Goal: Find specific page/section: Find specific page/section

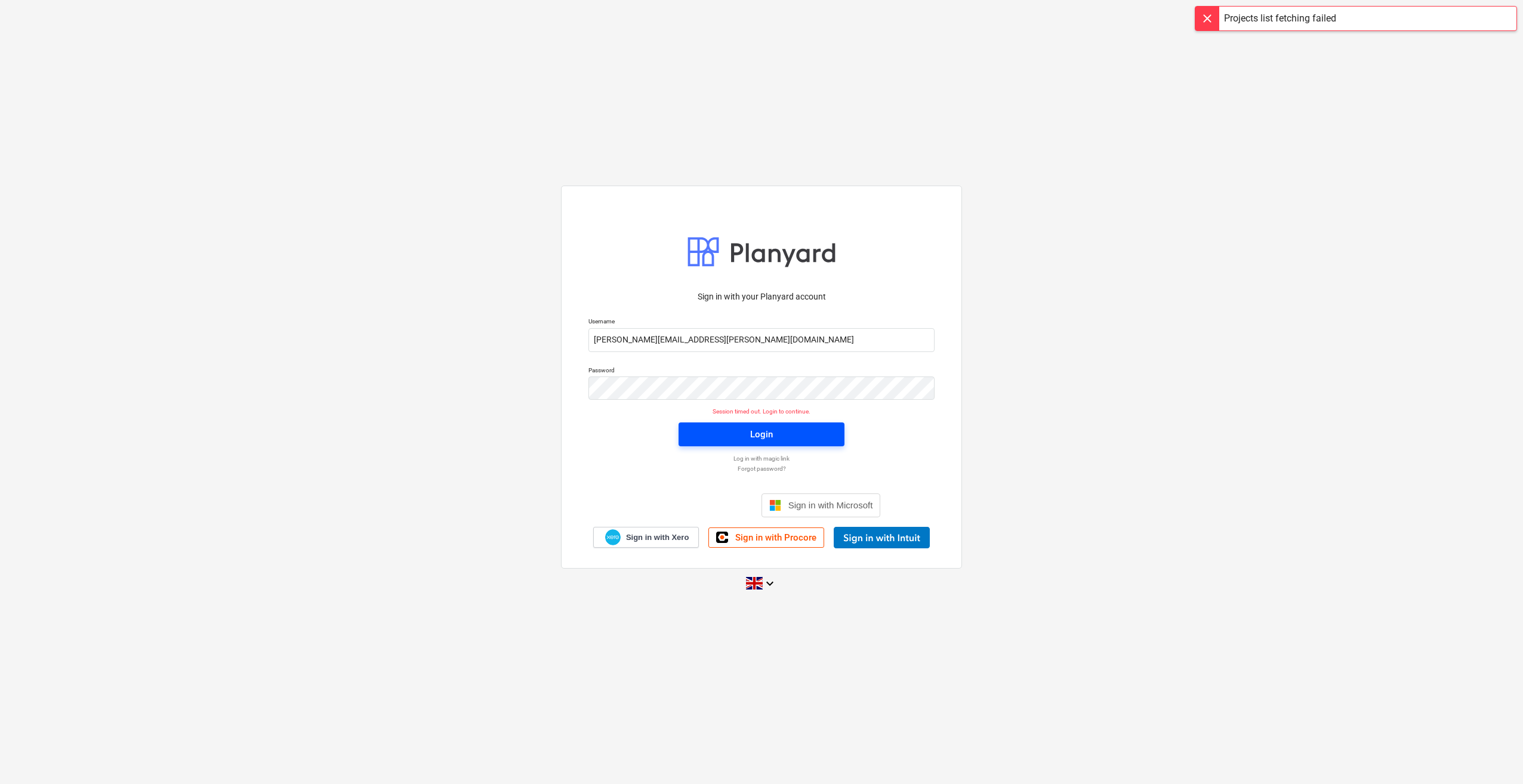
click at [727, 440] on span "Login" at bounding box center [761, 434] width 137 height 15
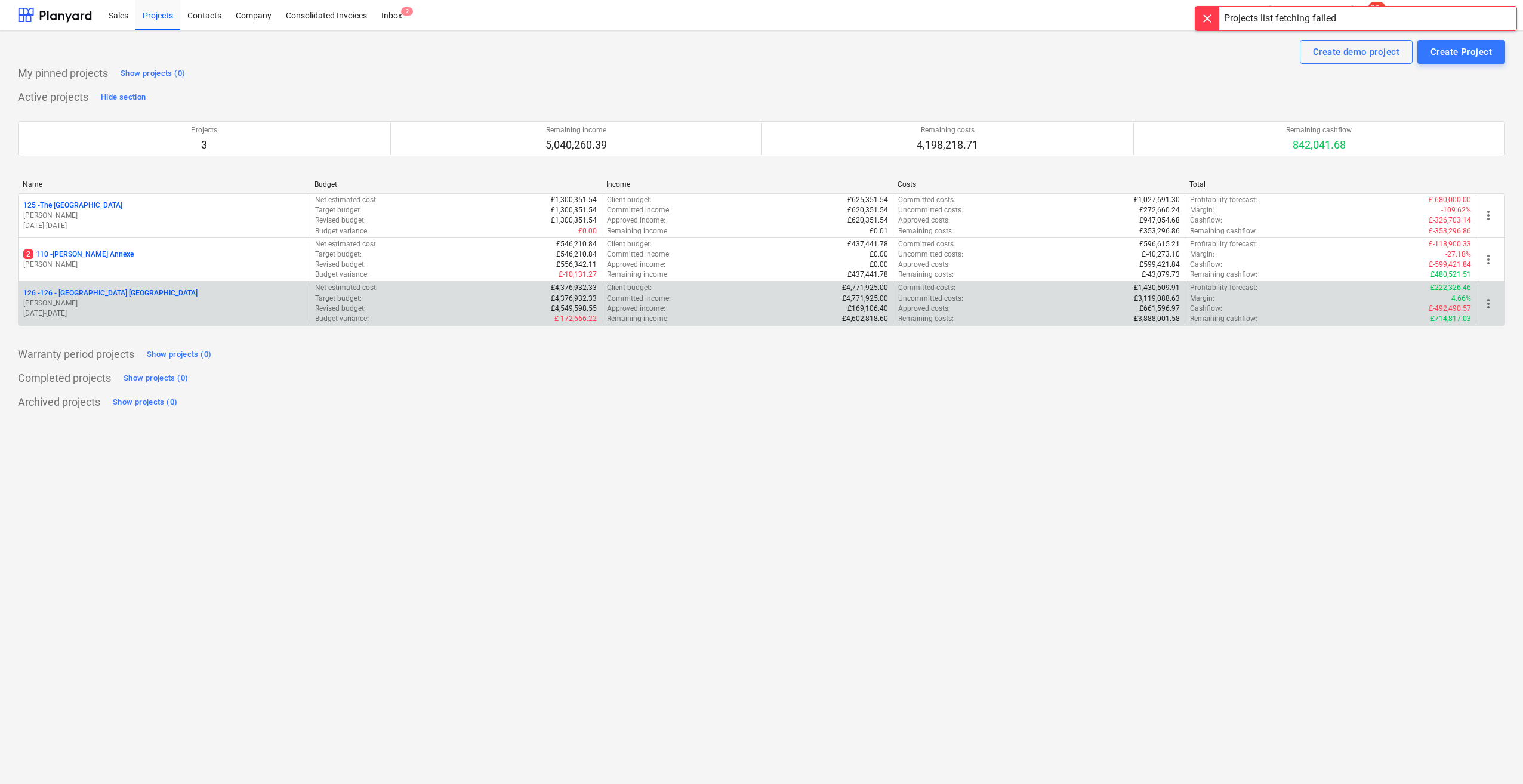
click at [86, 294] on p "126 - 126 - [GEOGRAPHIC_DATA] [GEOGRAPHIC_DATA]" at bounding box center [110, 293] width 174 height 10
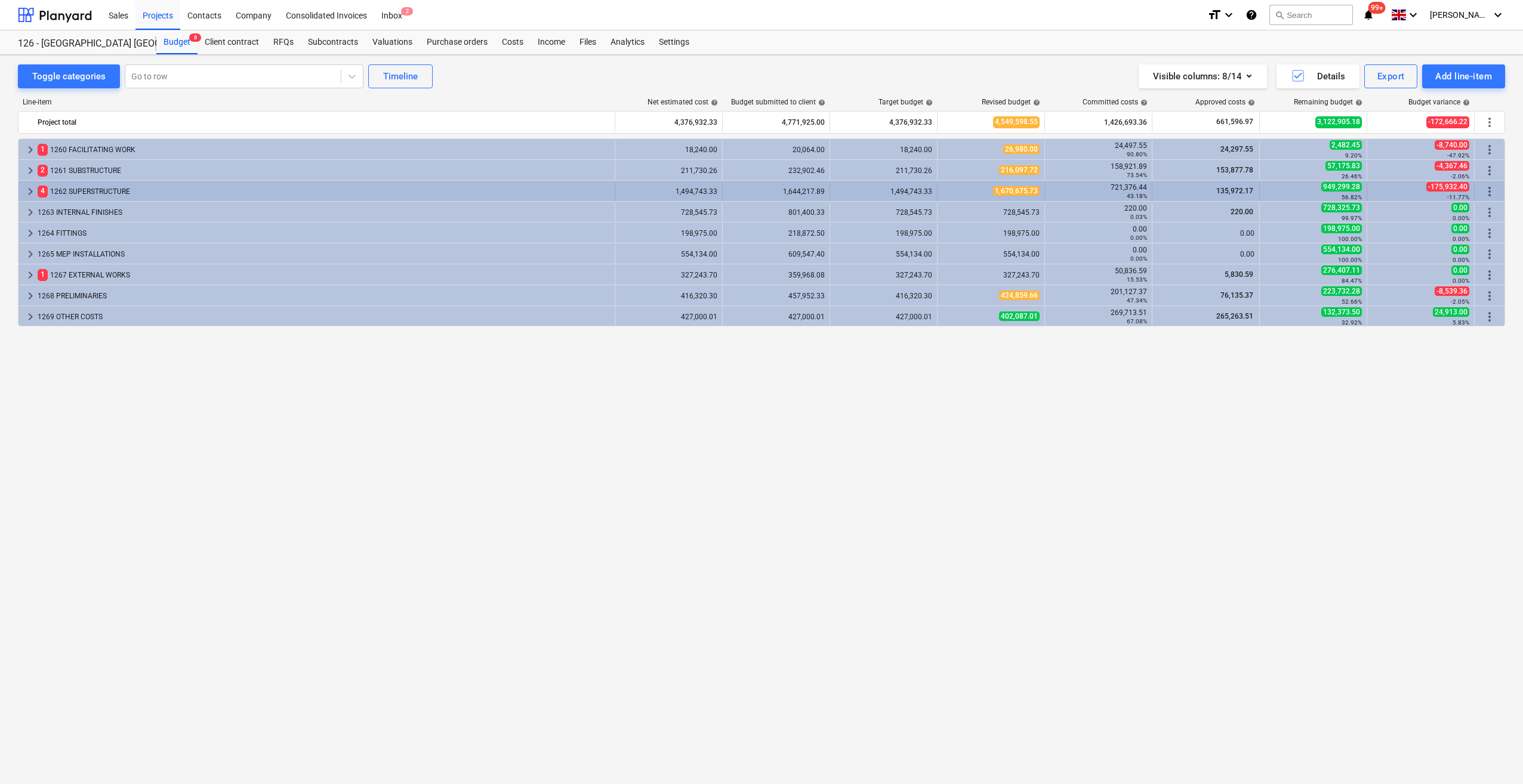
click at [30, 191] on span "keyboard_arrow_right" at bounding box center [30, 191] width 14 height 14
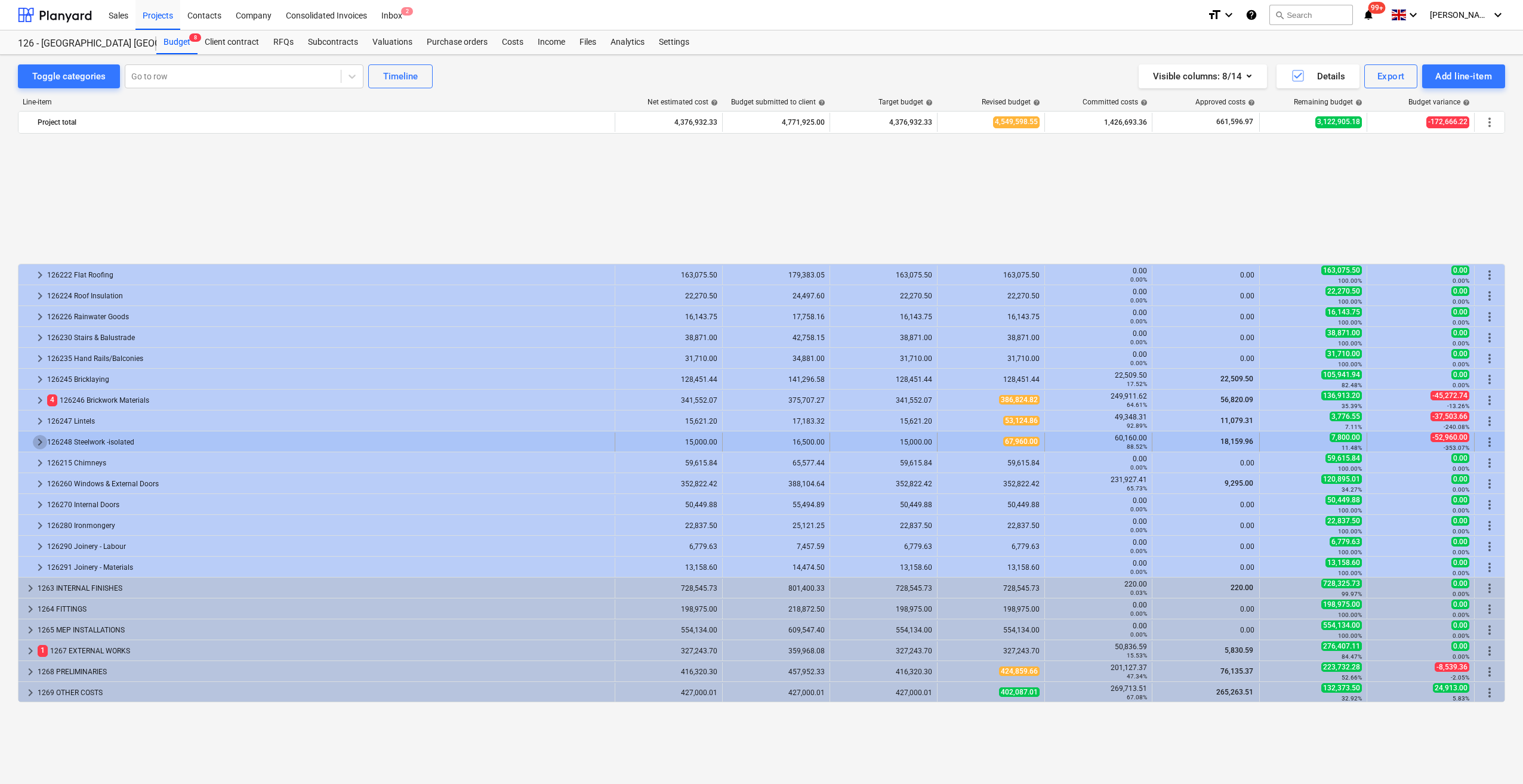
click at [35, 445] on span "keyboard_arrow_right" at bounding box center [40, 441] width 14 height 14
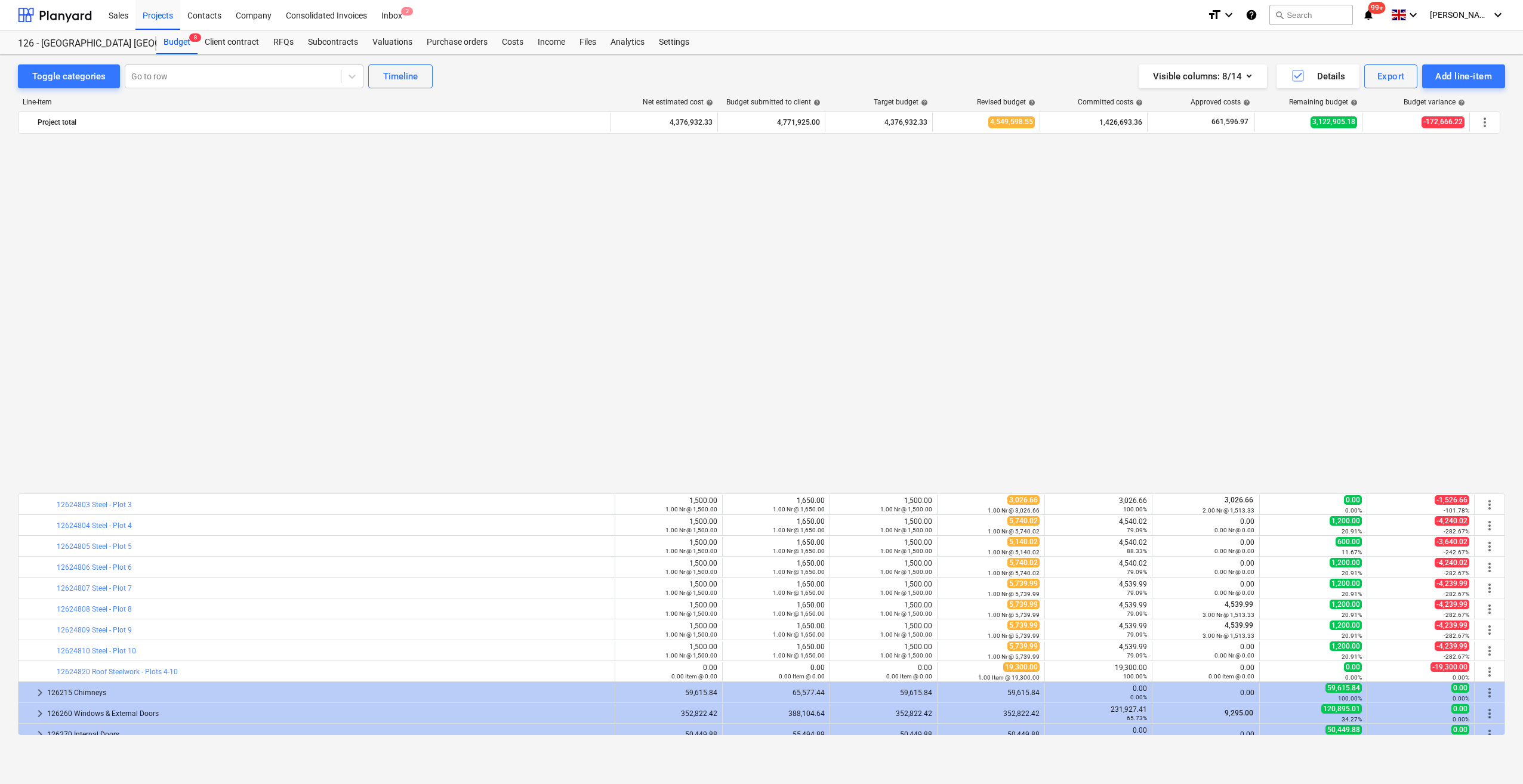
click at [1212, 457] on div "bar_chart 12624803 Steel - Plot 3 edit 1,500.00 1.00 Nr @ 1,500.00 edit 1,650.0…" at bounding box center [761, 535] width 1488 height 793
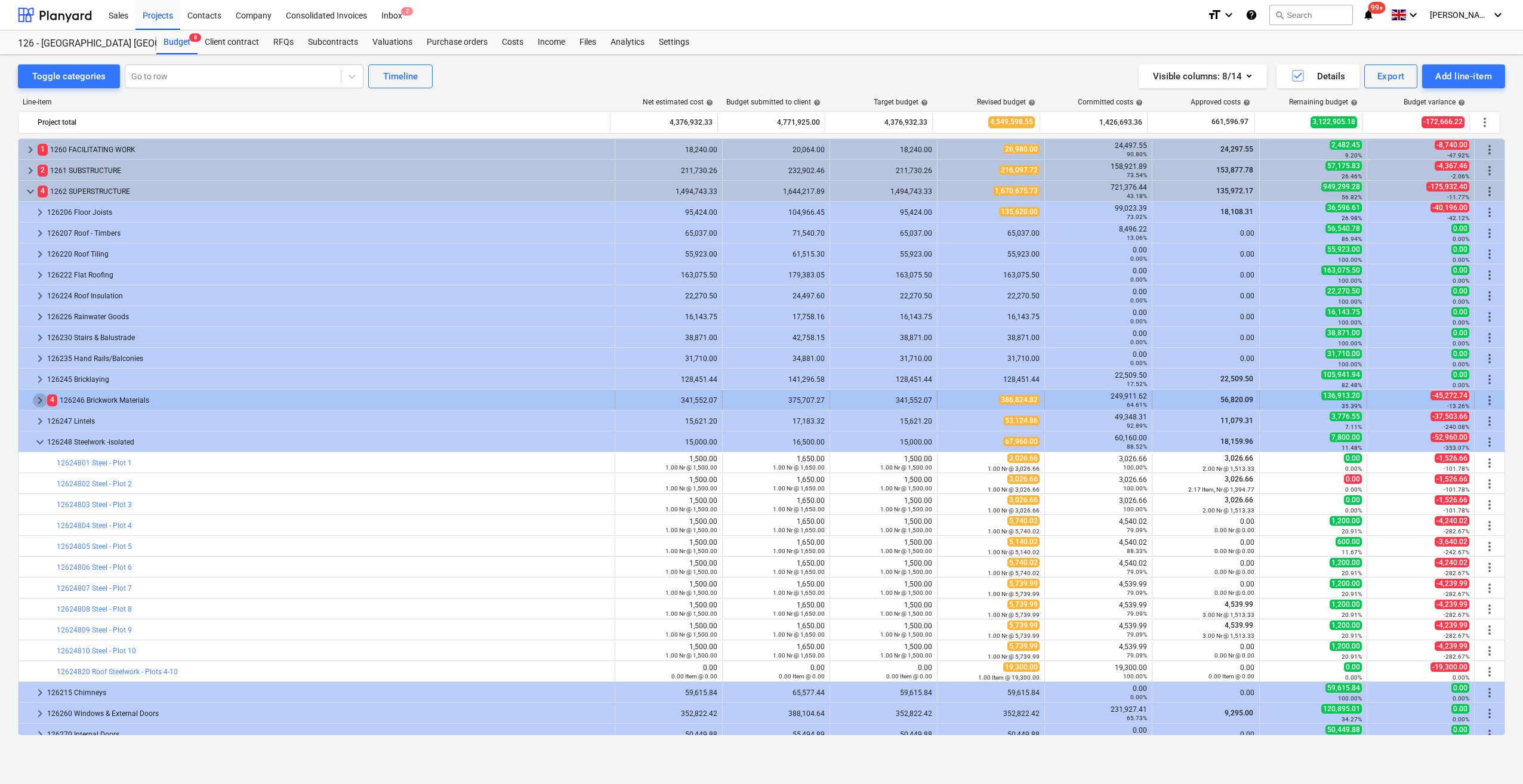
click at [38, 396] on span "keyboard_arrow_right" at bounding box center [40, 400] width 14 height 14
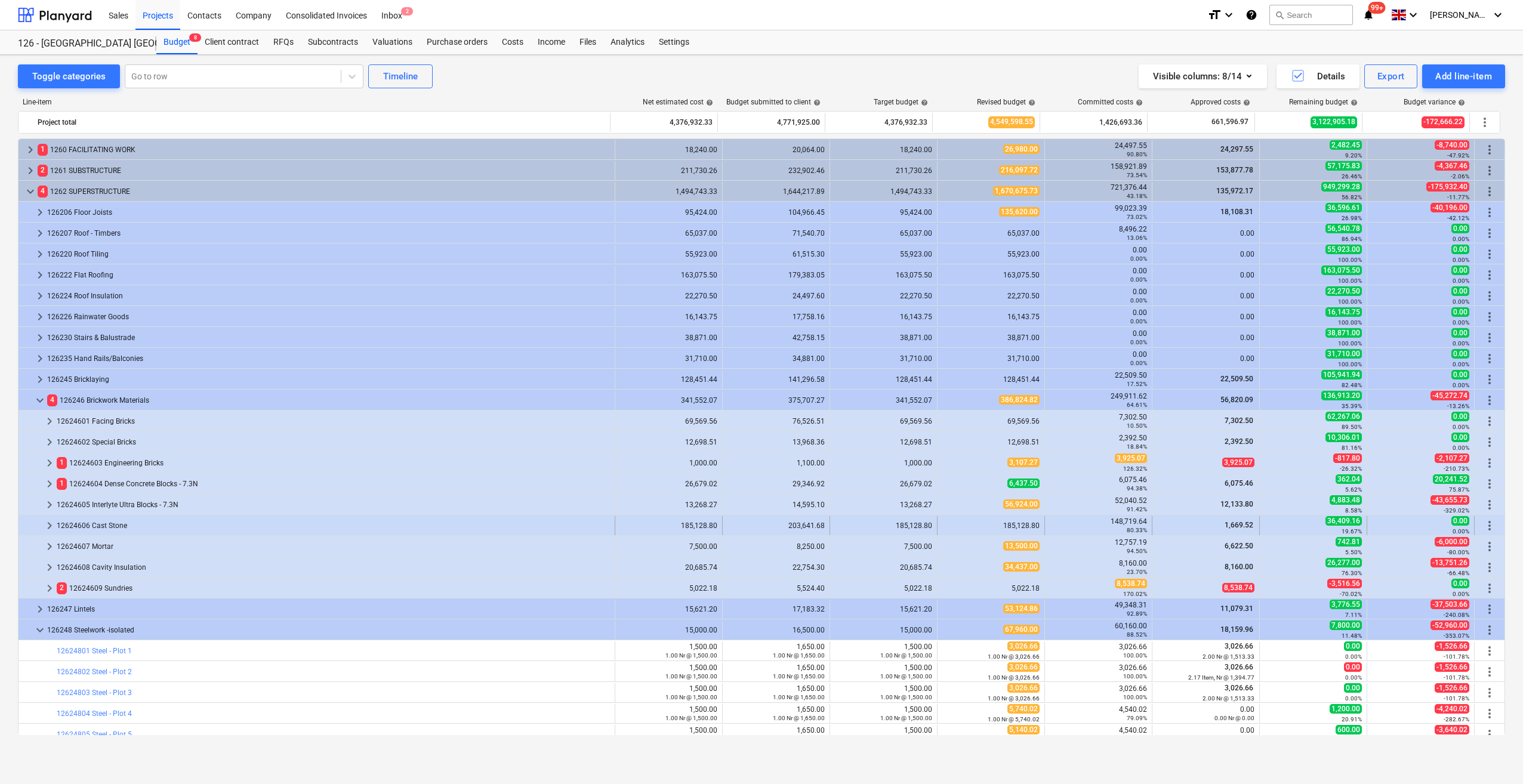
scroll to position [60, 0]
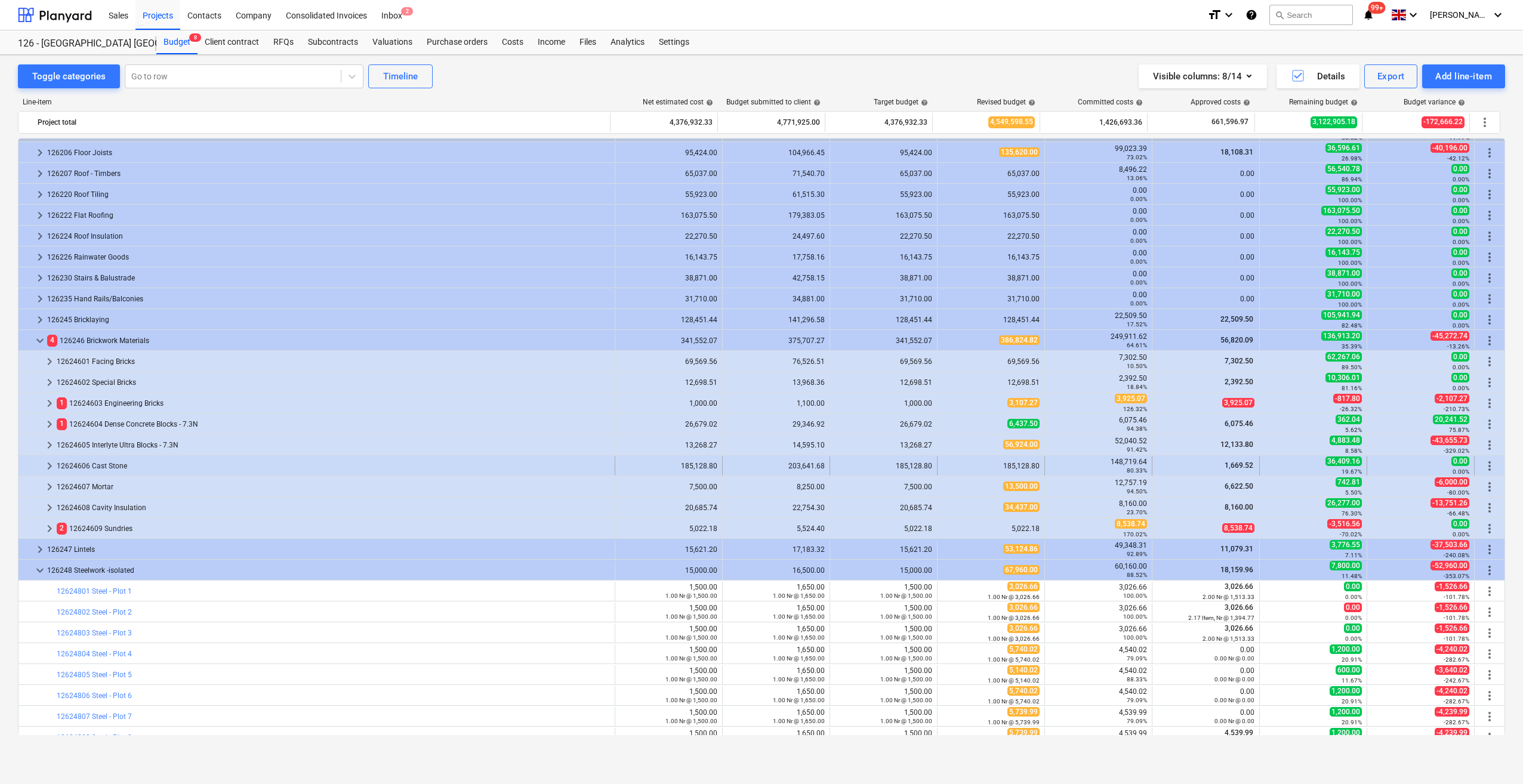
click at [48, 469] on span "keyboard_arrow_right" at bounding box center [49, 466] width 14 height 14
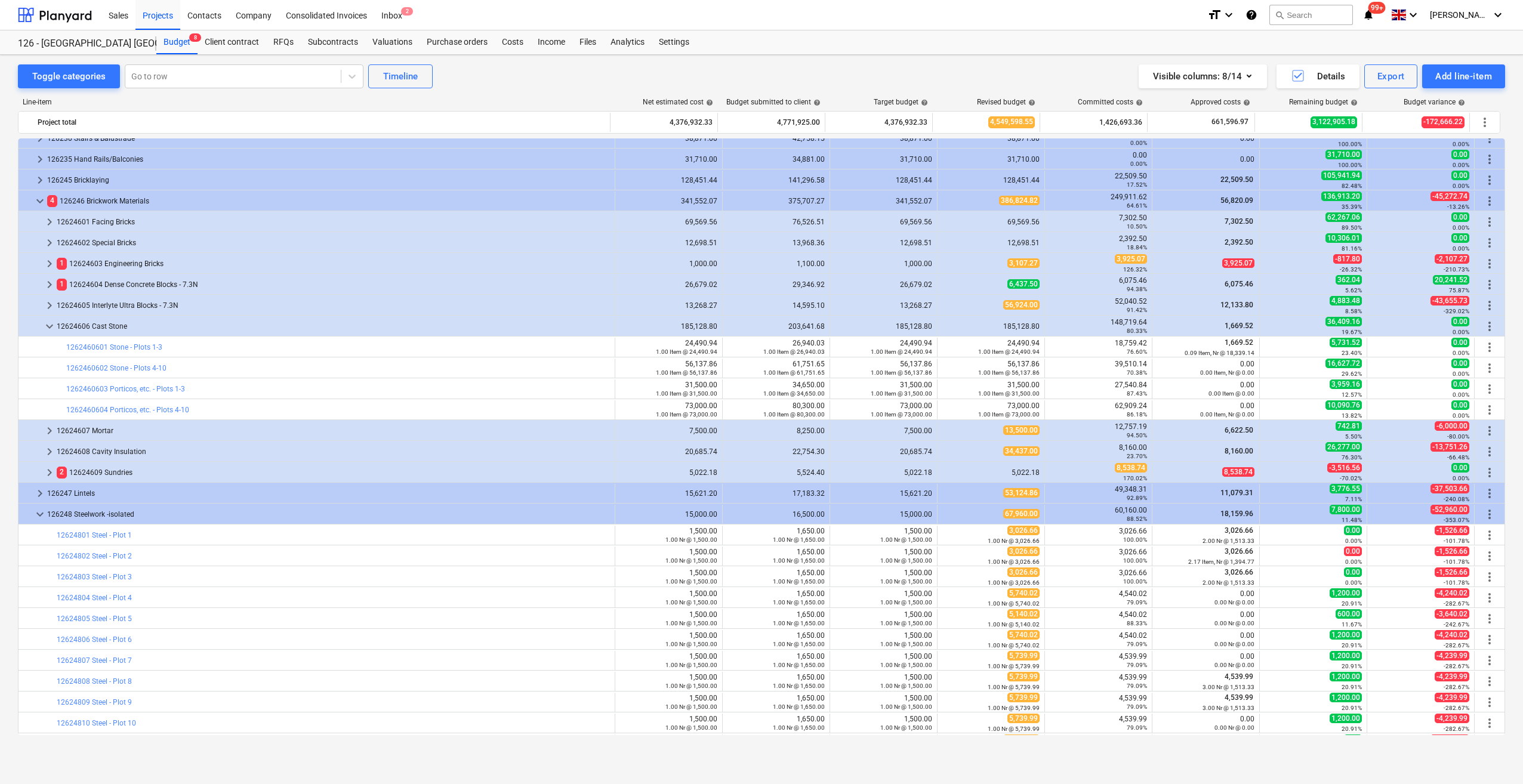
scroll to position [238, 0]
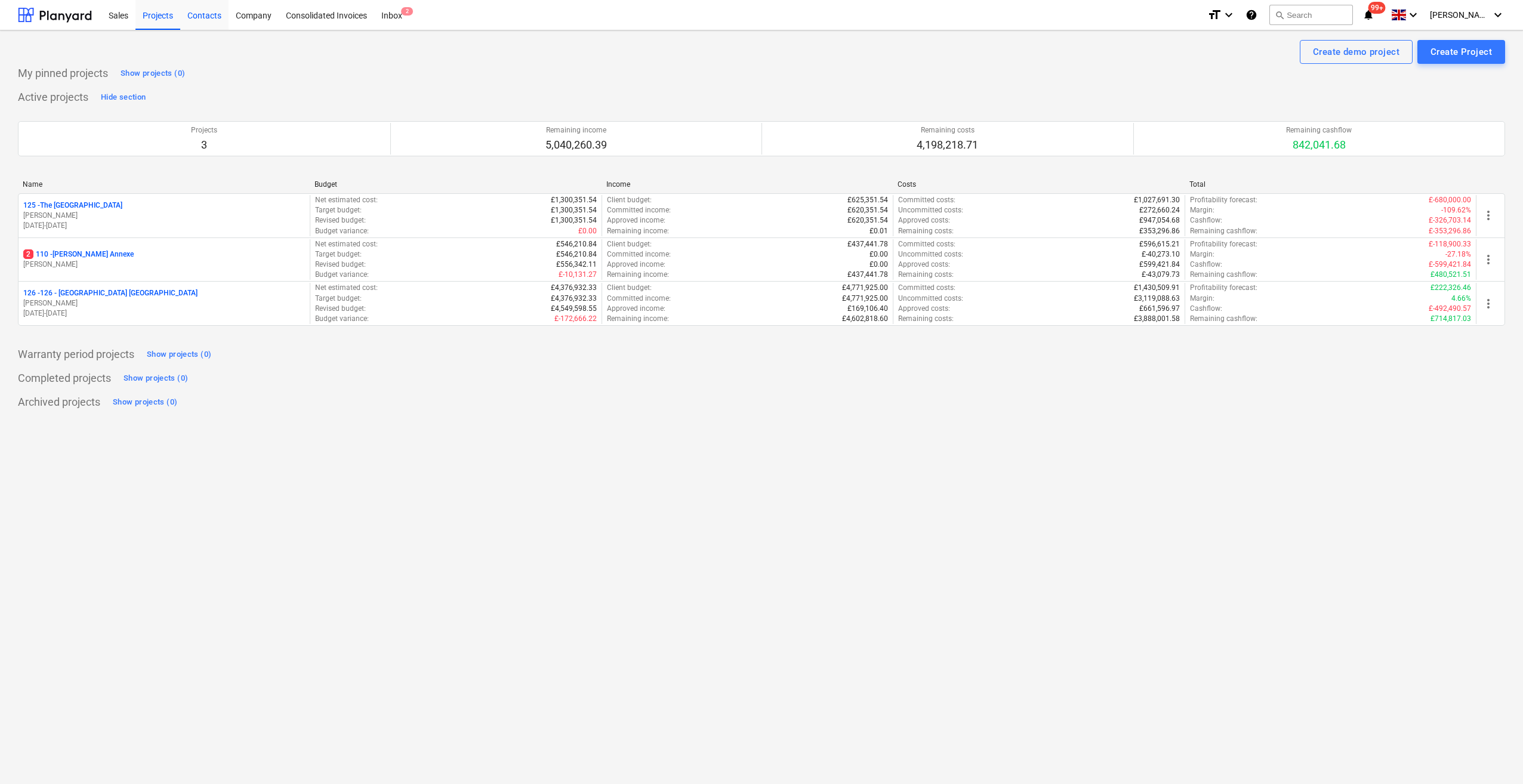
click at [202, 19] on div "Contacts" at bounding box center [204, 15] width 48 height 30
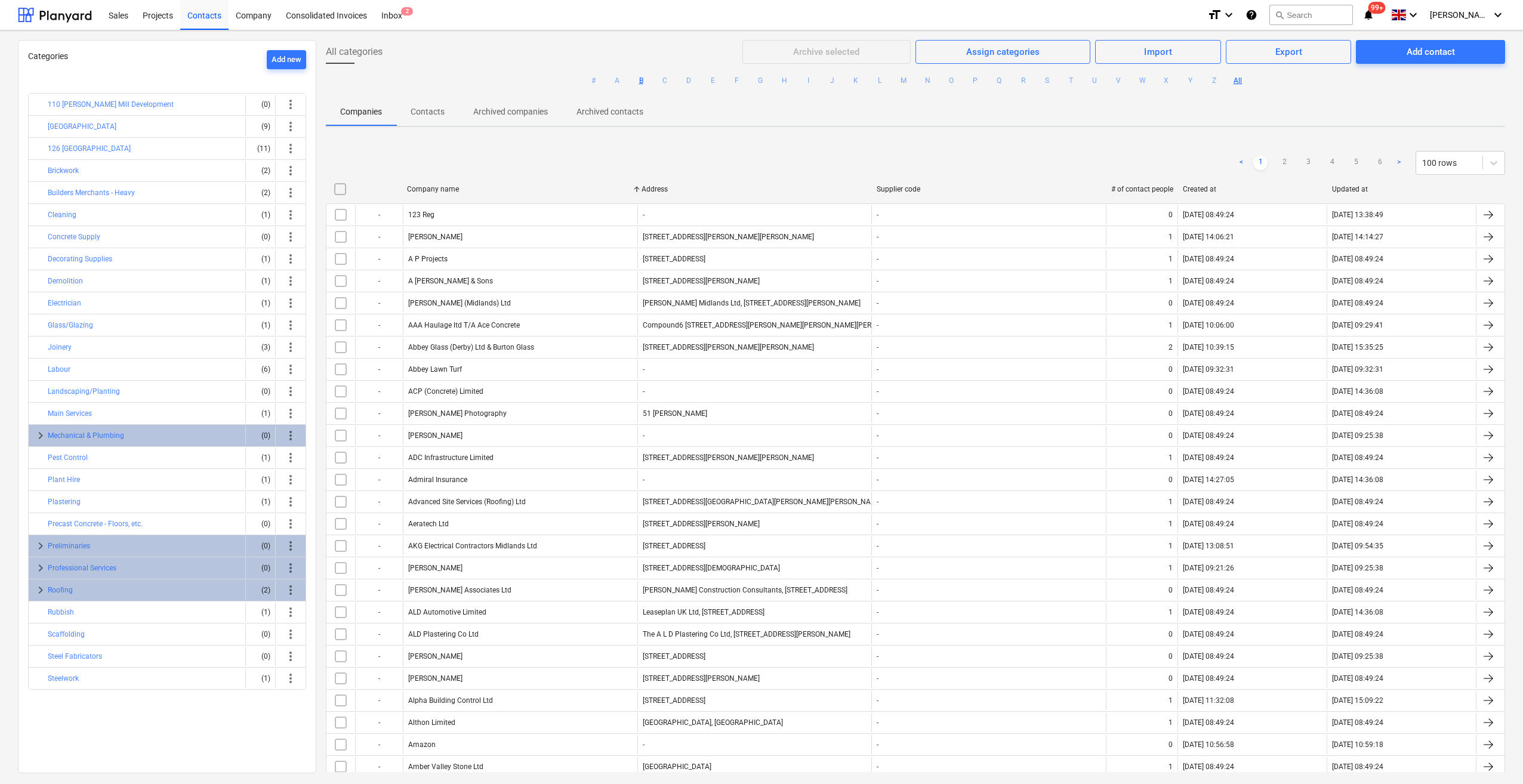
click at [639, 80] on button "B" at bounding box center [640, 80] width 14 height 14
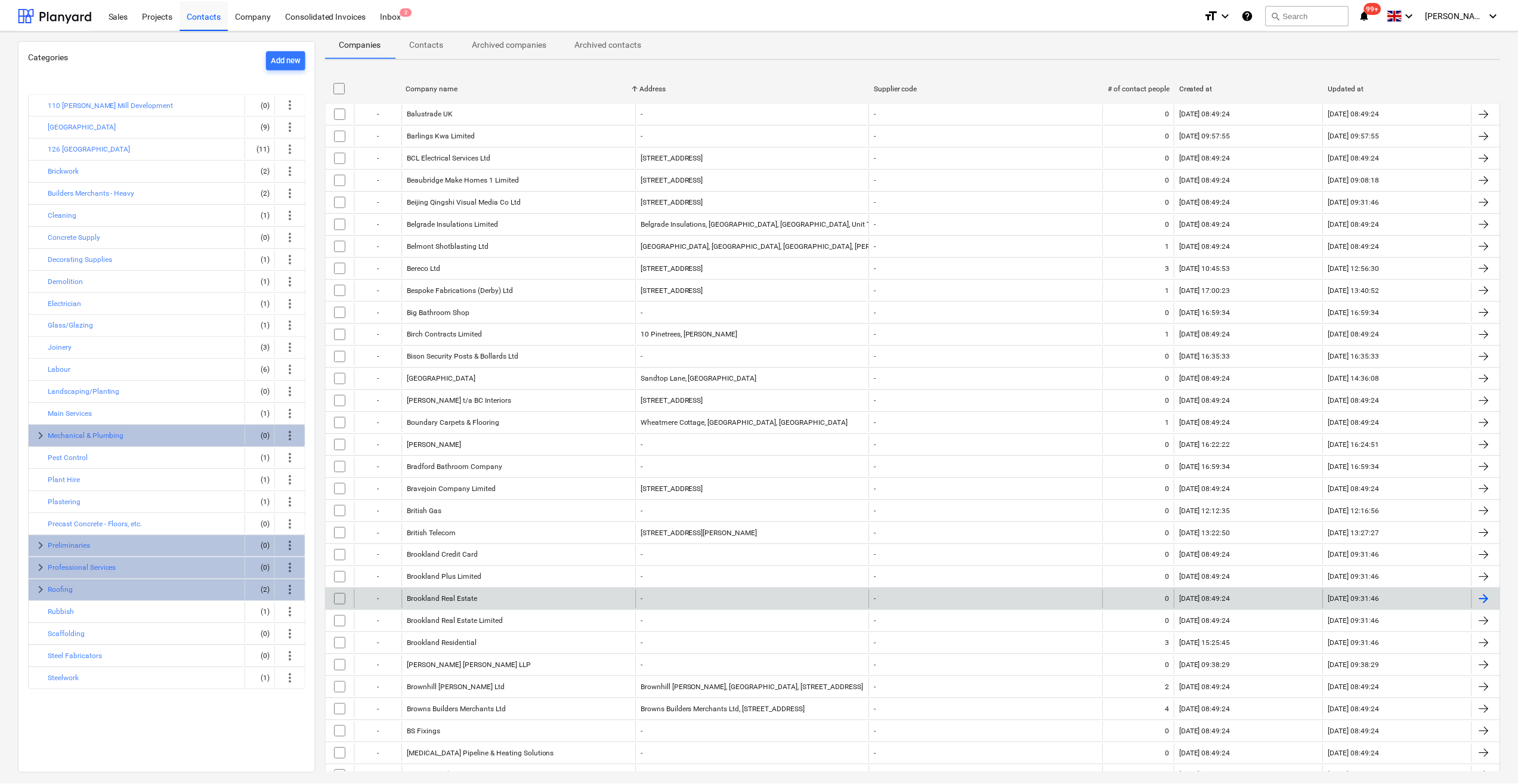
scroll to position [119, 0]
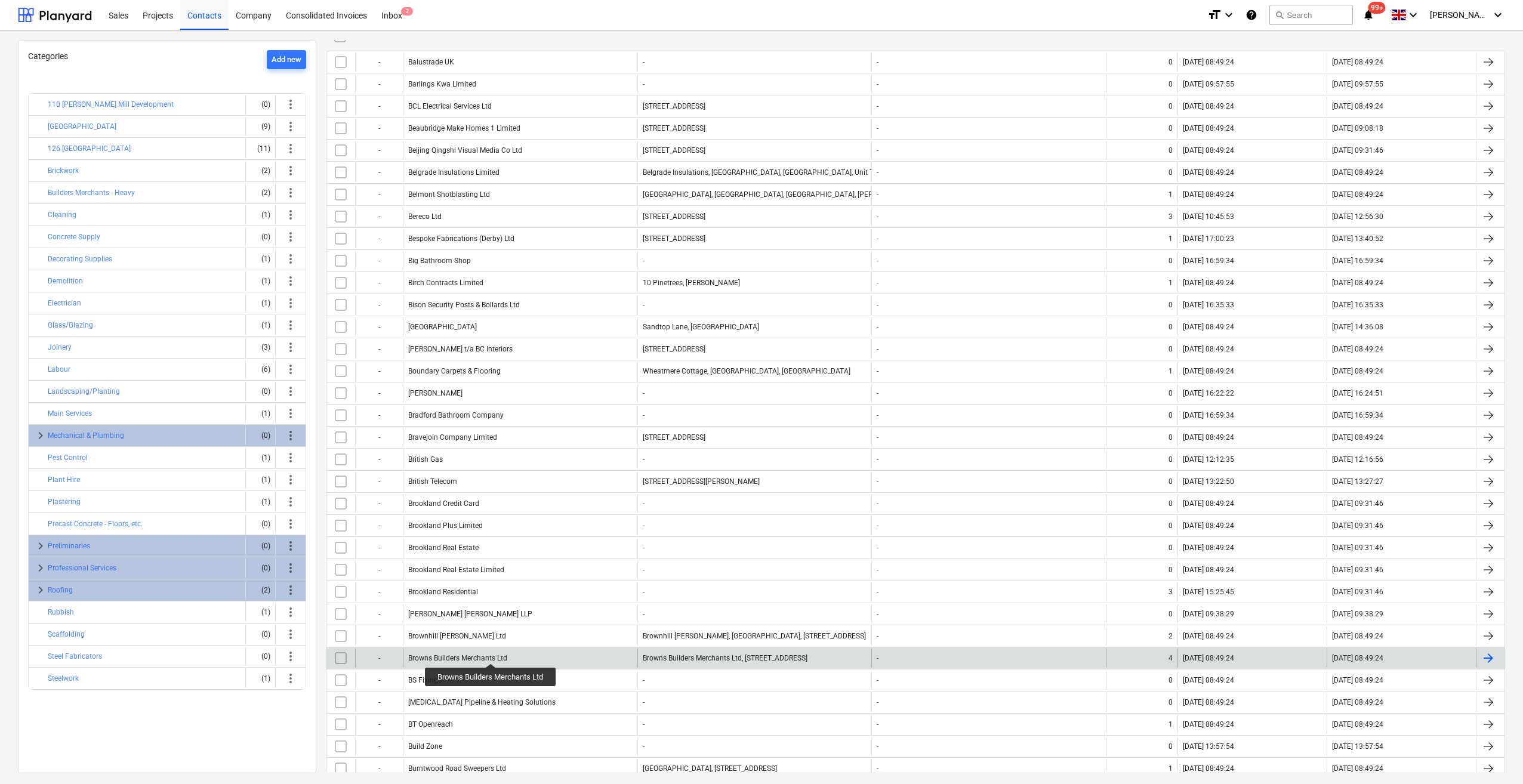
click at [491, 654] on div "Browns Builders Merchants Ltd" at bounding box center [457, 658] width 99 height 9
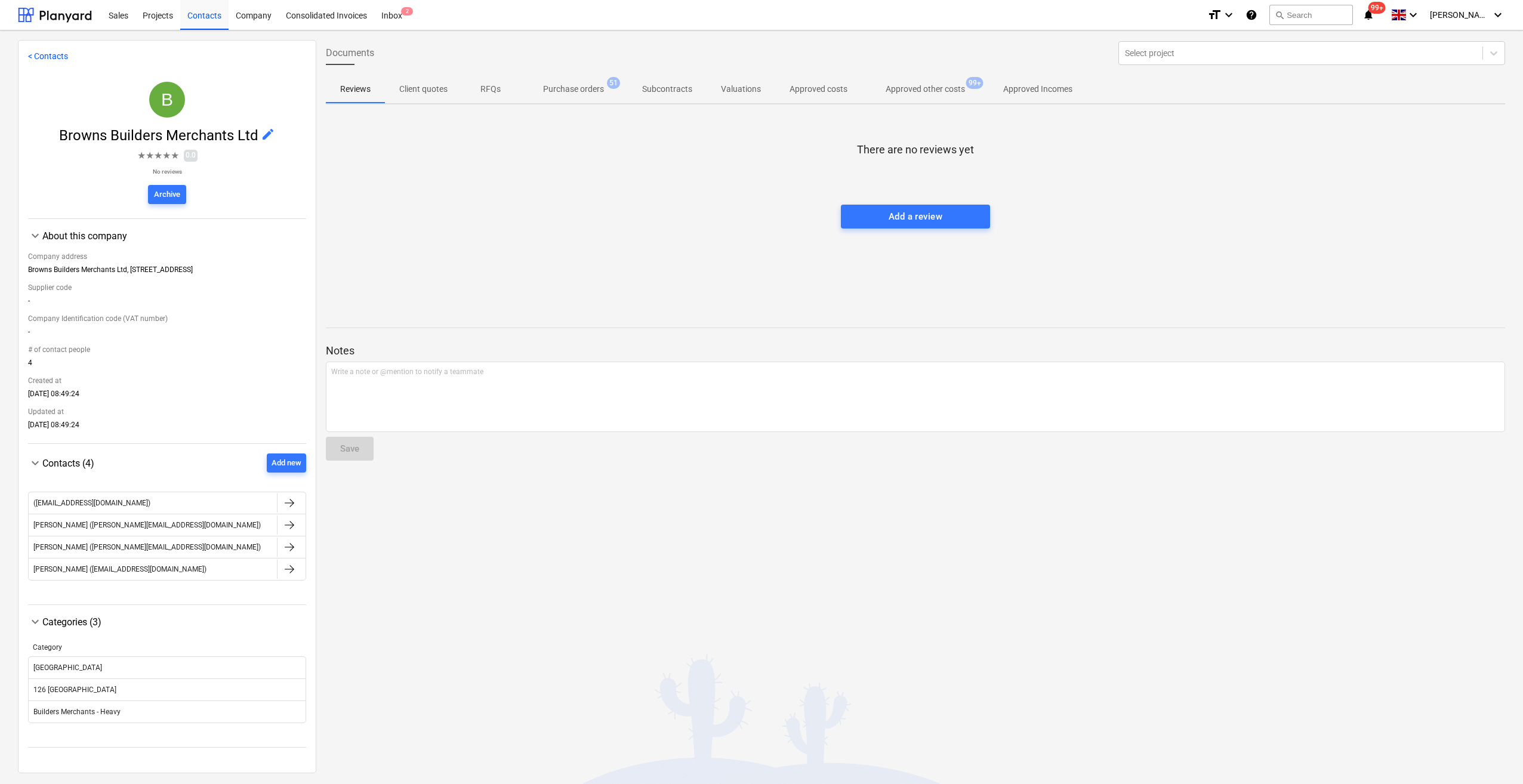
click at [579, 88] on p "Purchase orders" at bounding box center [573, 89] width 61 height 13
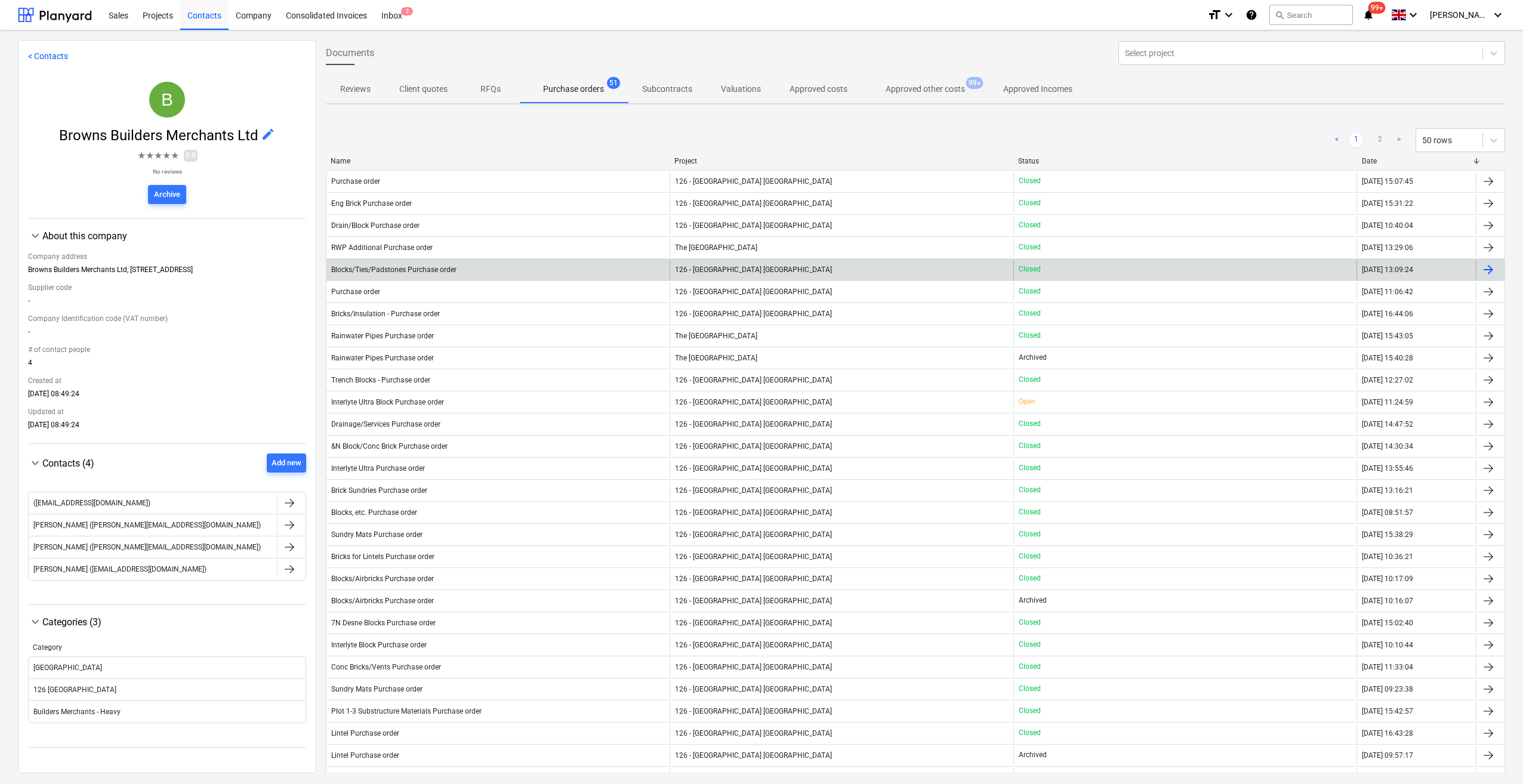
click at [711, 268] on span "126 - [GEOGRAPHIC_DATA] [GEOGRAPHIC_DATA]" at bounding box center [753, 269] width 157 height 9
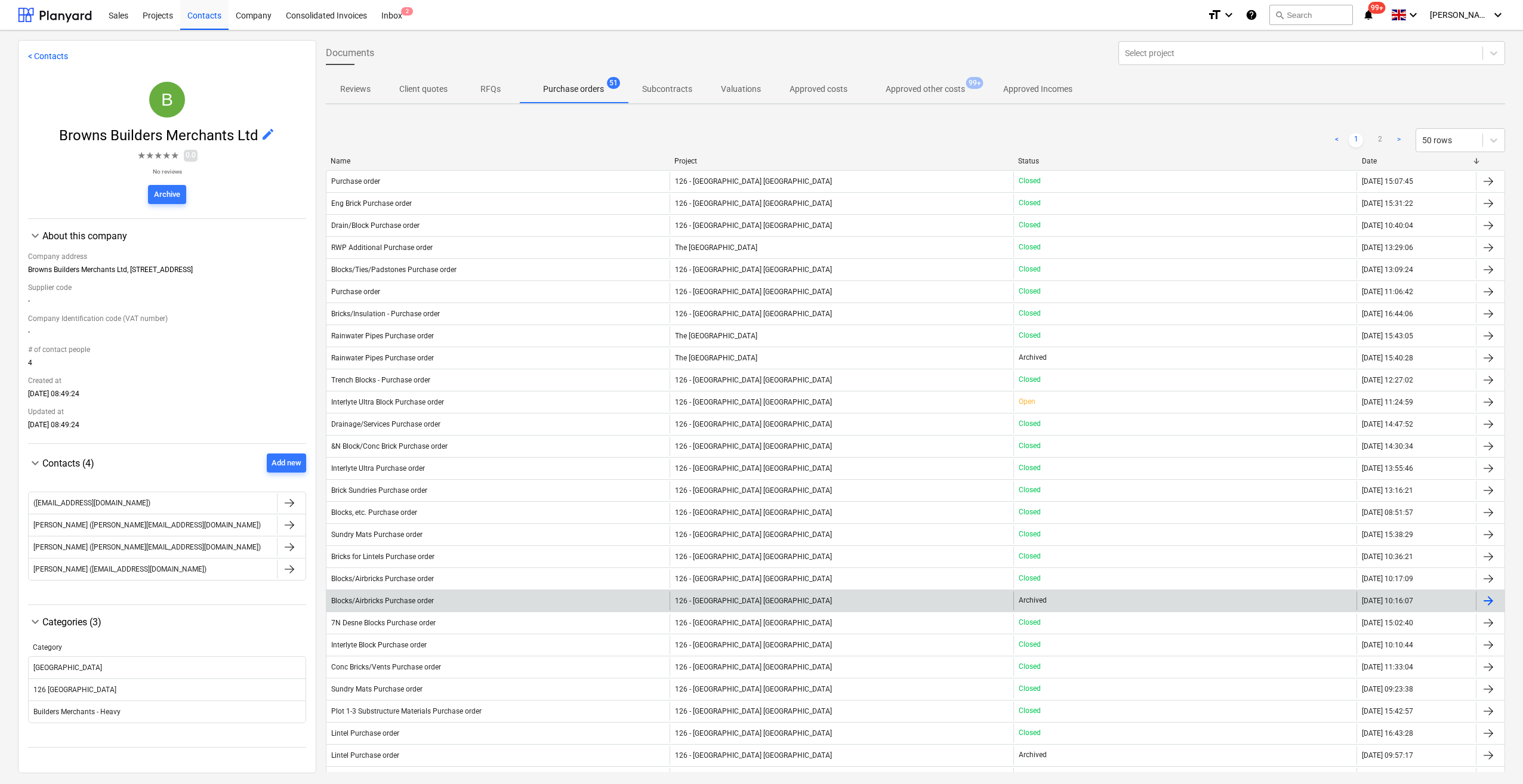
click at [717, 597] on span "126 - [GEOGRAPHIC_DATA] [GEOGRAPHIC_DATA]" at bounding box center [753, 601] width 157 height 9
